Goal: Ask a question

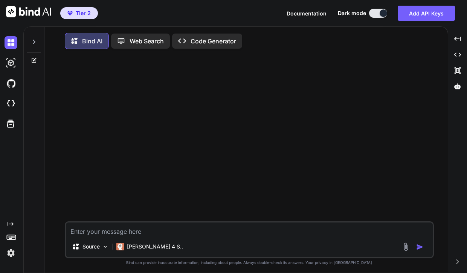
click at [33, 60] on icon at bounding box center [34, 59] width 3 height 3
click at [35, 44] on icon at bounding box center [34, 42] width 6 height 6
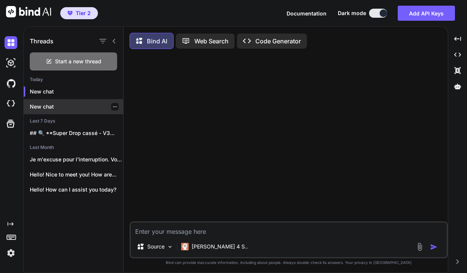
click at [51, 110] on p "New chat" at bounding box center [76, 107] width 93 height 8
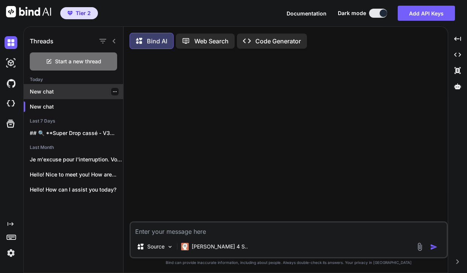
click at [111, 89] on div at bounding box center [115, 92] width 8 height 8
click at [113, 91] on icon "button" at bounding box center [115, 91] width 5 height 5
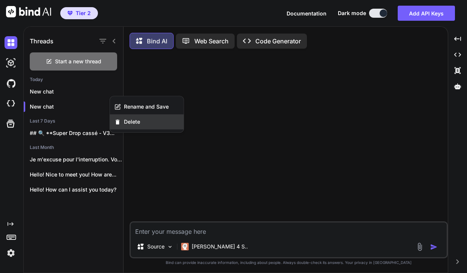
click at [127, 122] on span "Delete" at bounding box center [132, 122] width 16 height 8
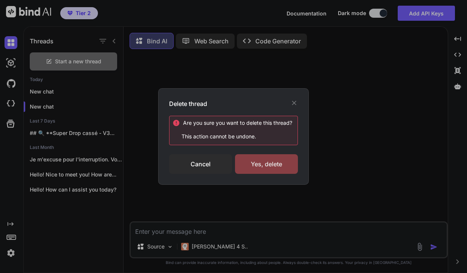
click at [252, 163] on div "Yes, delete" at bounding box center [266, 164] width 63 height 20
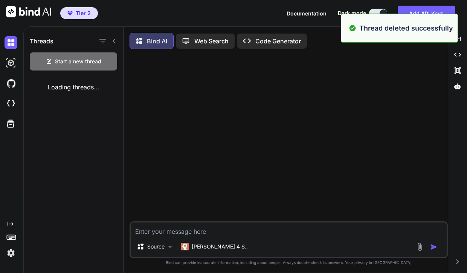
type textarea "x"
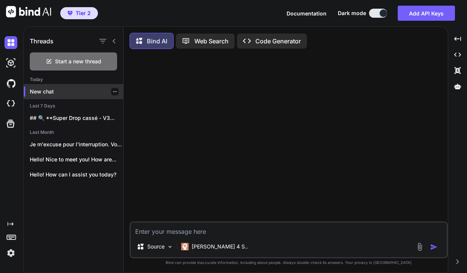
click at [61, 92] on p "New chat" at bounding box center [76, 92] width 93 height 8
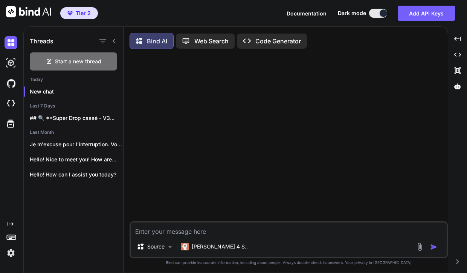
click at [154, 234] on textarea at bounding box center [289, 229] width 316 height 14
type textarea "j"
type textarea "x"
type textarea "j'"
type textarea "x"
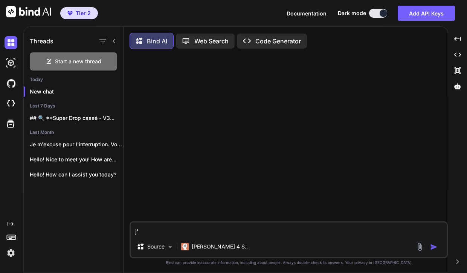
type textarea "j'a"
type textarea "x"
type textarea "j'ai"
type textarea "x"
type textarea "j'ai"
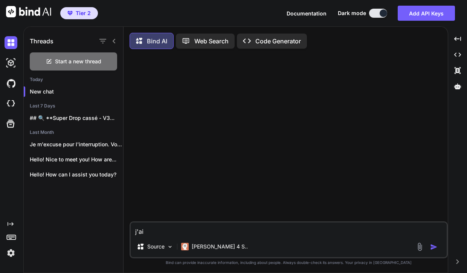
type textarea "x"
type textarea "j'ai d"
type textarea "x"
type textarea "j'ai de"
type textarea "x"
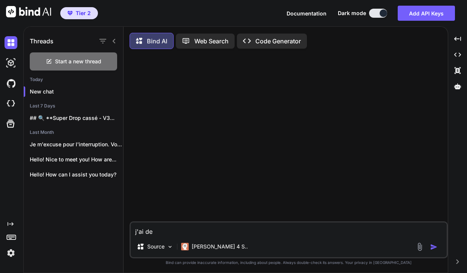
type textarea "j'ai des"
type textarea "x"
type textarea "j'ai des"
type textarea "x"
type textarea "j'ai des c"
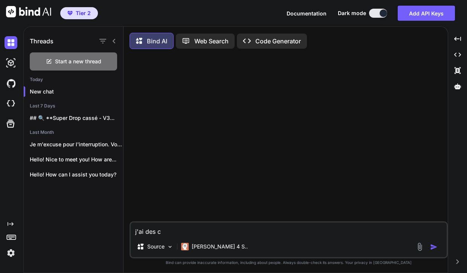
type textarea "x"
type textarea "j'ai des cr"
type textarea "x"
type textarea "j'ai des cre"
type textarea "x"
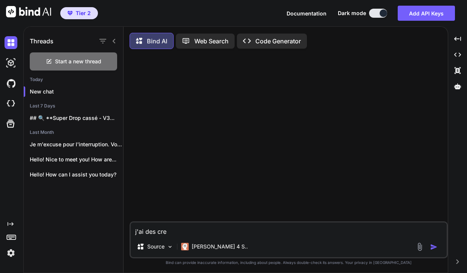
type textarea "j'ai des cred"
type textarea "x"
type textarea "j'ai des credi"
type textarea "x"
type textarea "j'ai des credit"
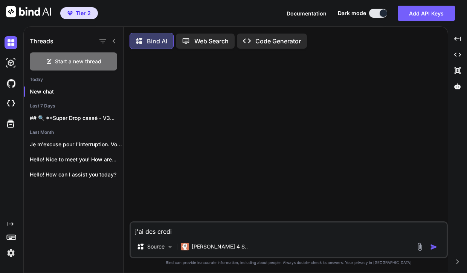
type textarea "x"
type textarea "j'ai des credit"
type textarea "x"
type textarea "j'ai des credit b"
type textarea "x"
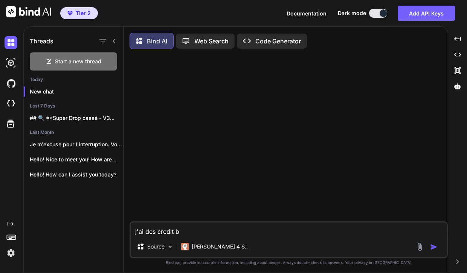
type textarea "j'ai des credit bi"
type textarea "x"
type textarea "j'ai des credit bin"
type textarea "x"
type textarea "j'ai des credit bind"
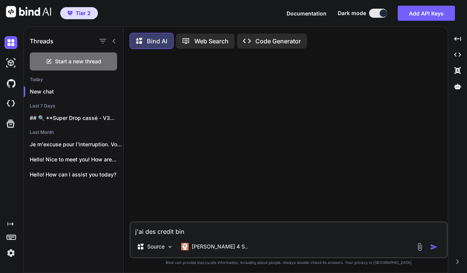
type textarea "x"
type textarea "j'ai des credit bind"
type textarea "x"
type textarea "j'ai des credit bind a"
type textarea "x"
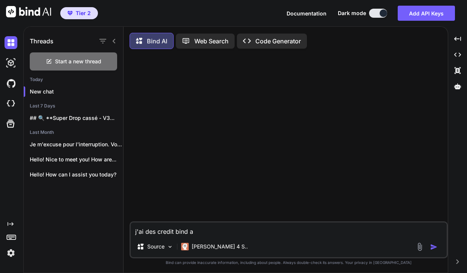
type textarea "j'ai des credit bind ai"
type textarea "x"
type textarea "j'ai des credit bind ai"
type textarea "x"
type textarea "j'ai des credit bind ai ?"
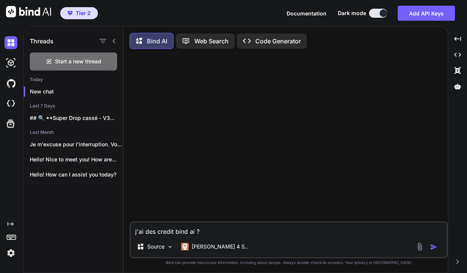
type textarea "x"
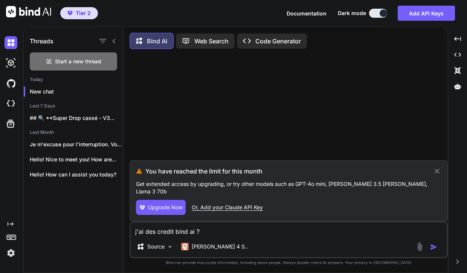
type textarea "j'ai des credit bind ai ?"
